Goal: Task Accomplishment & Management: Manage account settings

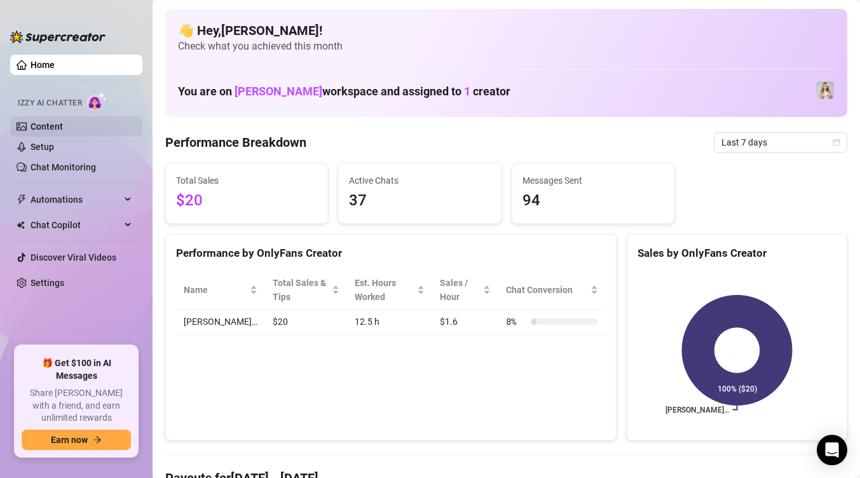
click at [58, 131] on link "Content" at bounding box center [47, 126] width 32 height 10
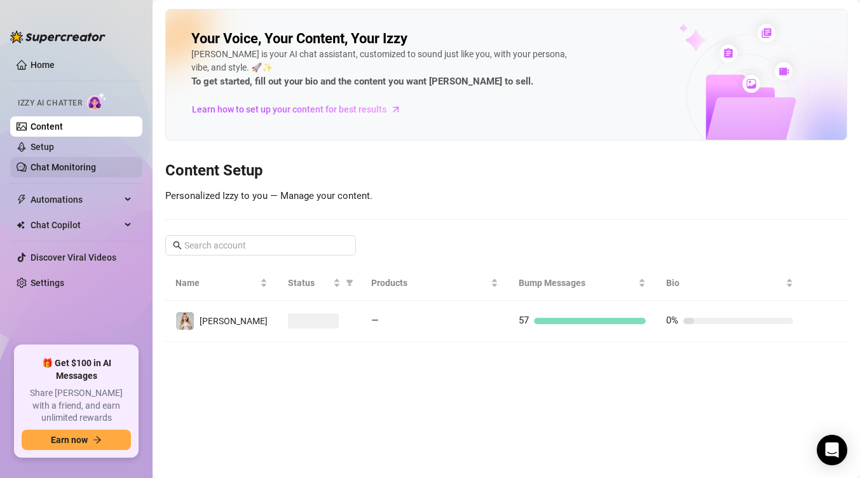
click at [64, 166] on link "Chat Monitoring" at bounding box center [63, 167] width 65 height 10
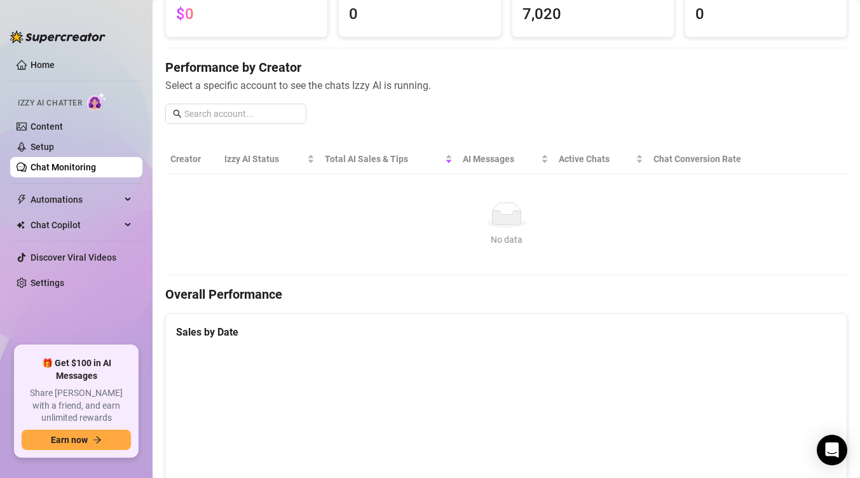
scroll to position [53, 0]
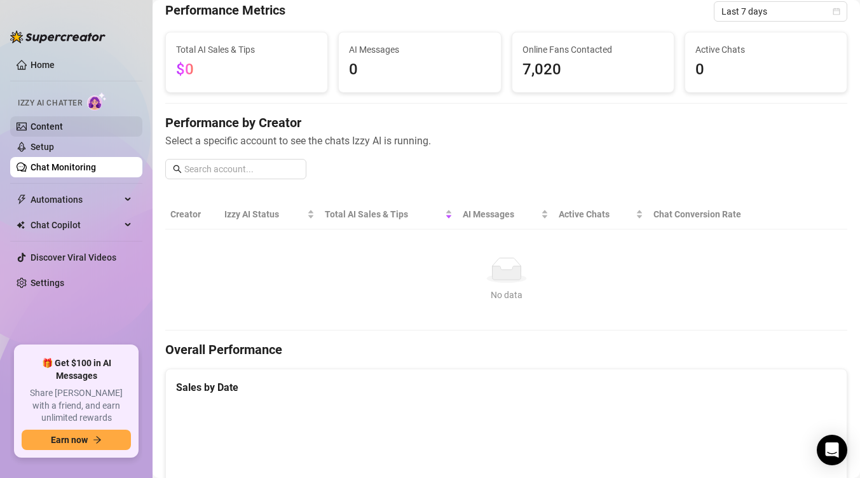
click at [63, 125] on link "Content" at bounding box center [47, 126] width 32 height 10
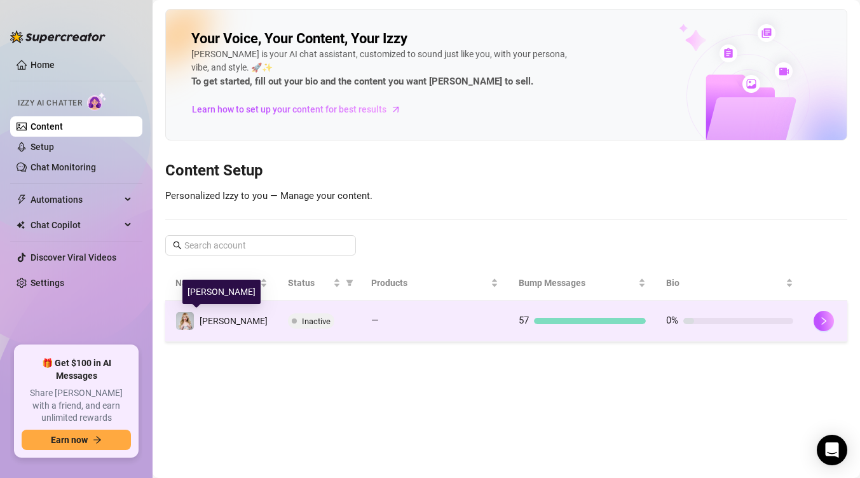
click at [205, 324] on span "[PERSON_NAME]" at bounding box center [234, 321] width 68 height 10
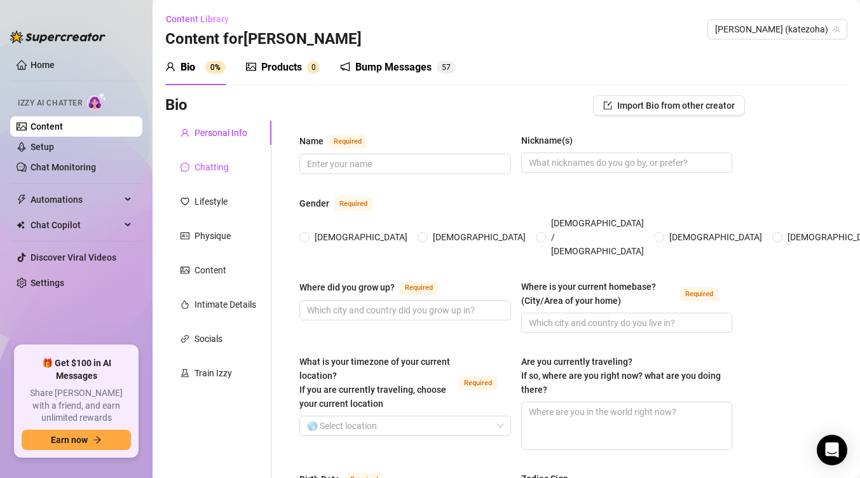
click at [226, 165] on div "Chatting" at bounding box center [212, 167] width 34 height 14
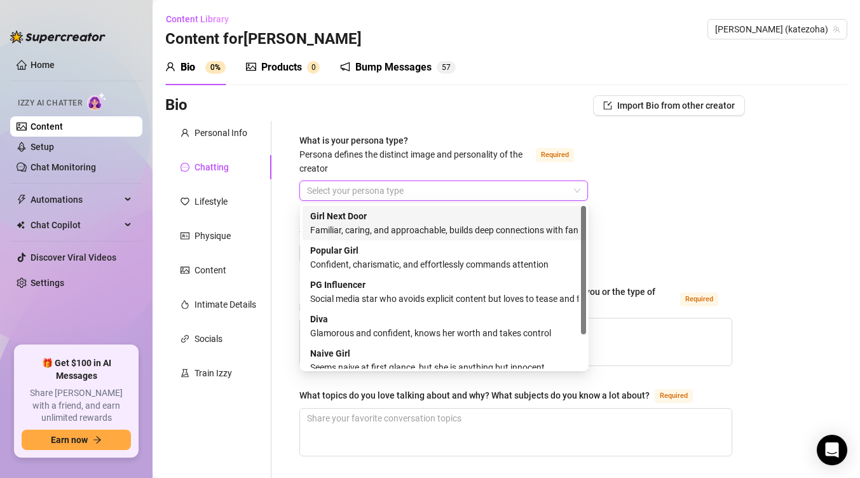
click at [339, 193] on input "What is your persona type? [PERSON_NAME] defines the distinct image and persona…" at bounding box center [438, 190] width 262 height 19
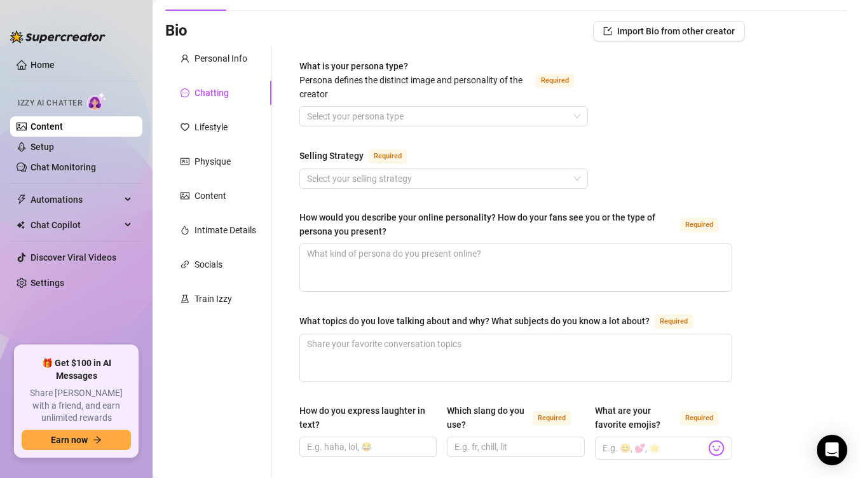
scroll to position [68, 0]
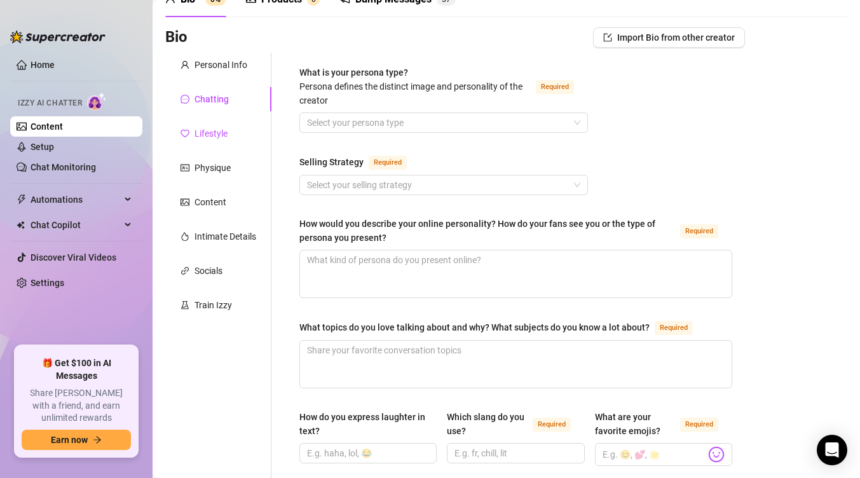
click at [220, 130] on div "Lifestyle" at bounding box center [211, 134] width 33 height 14
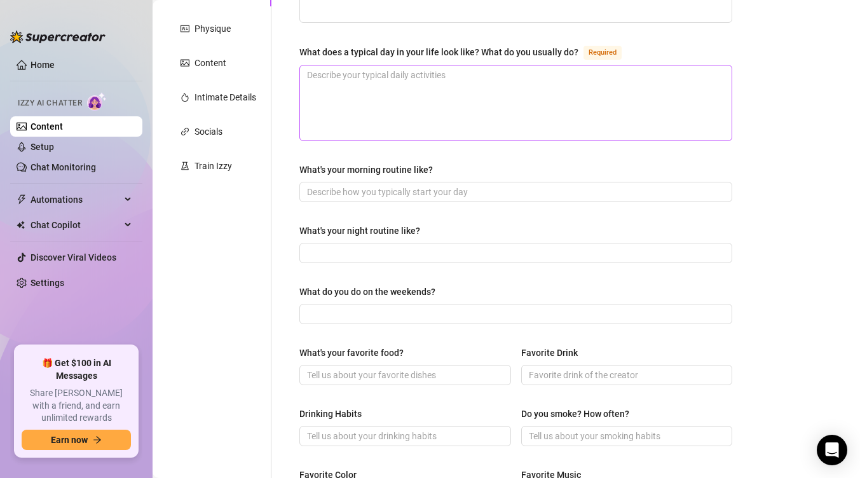
scroll to position [0, 0]
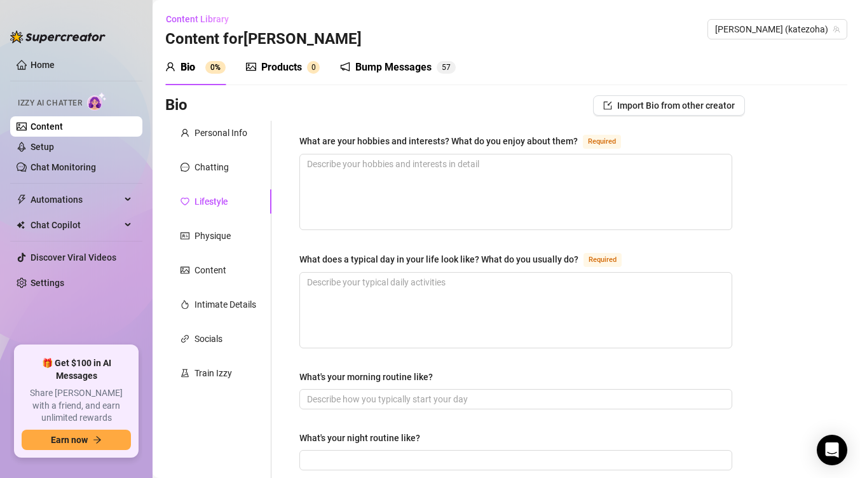
click at [630, 34] on div "Content Library Content for [PERSON_NAME] [PERSON_NAME] (katezoha)" at bounding box center [506, 29] width 682 height 41
click at [803, 40] on div "Content Library Content for [PERSON_NAME] [PERSON_NAME] (katezoha)" at bounding box center [506, 29] width 682 height 41
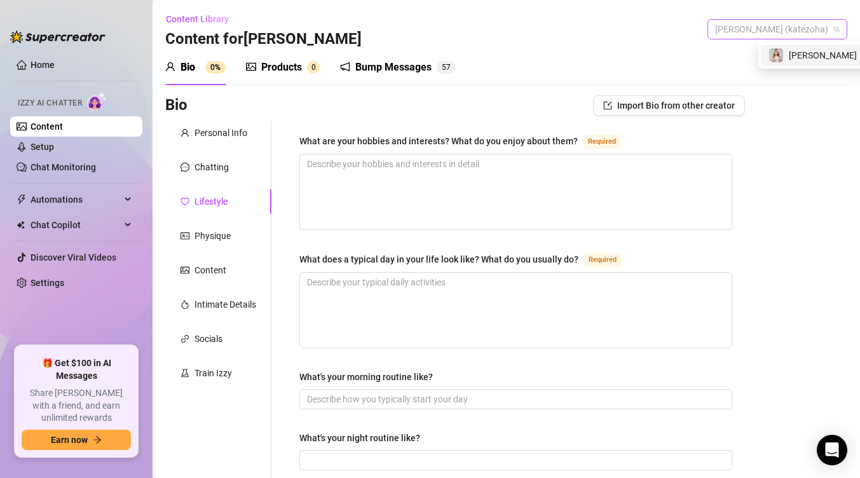
click at [800, 35] on span "[PERSON_NAME] (katezoha)" at bounding box center [777, 29] width 125 height 19
click at [779, 51] on span "[PERSON_NAME]" at bounding box center [755, 55] width 68 height 14
